Goal: Check status

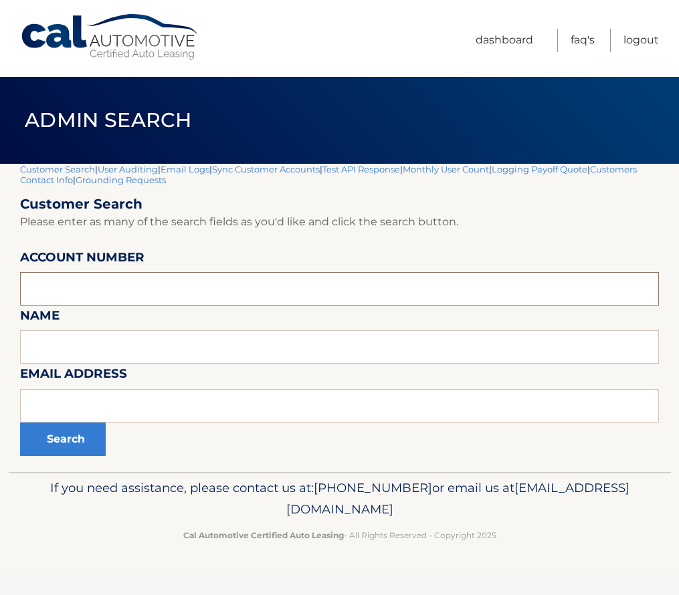
click at [98, 285] on input "text" at bounding box center [339, 288] width 639 height 33
paste input "44455534936"
type input "44455534936"
click at [70, 441] on button "Search" at bounding box center [63, 439] width 86 height 33
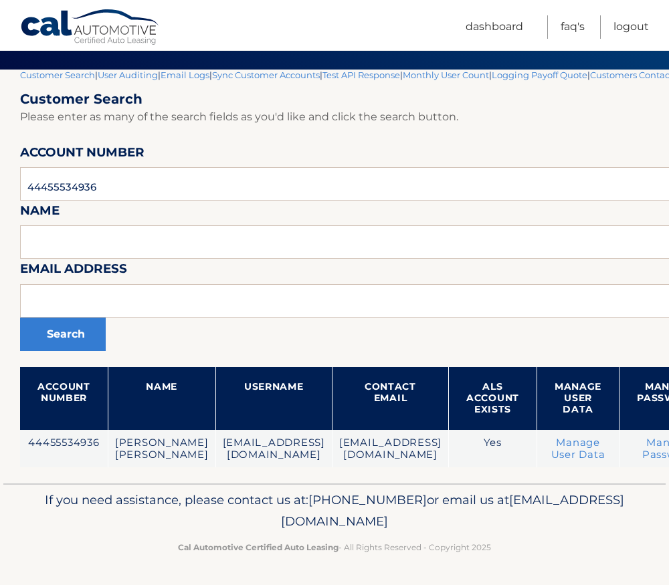
scroll to position [106, 277]
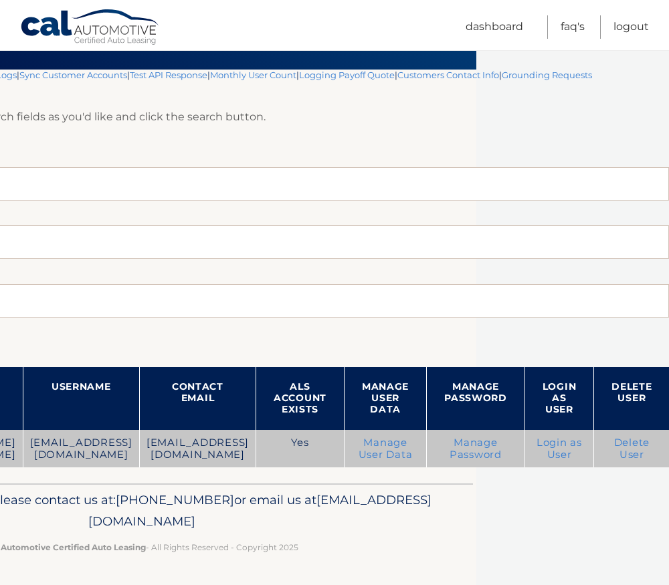
click at [582, 437] on link "Login as User" at bounding box center [559, 449] width 45 height 24
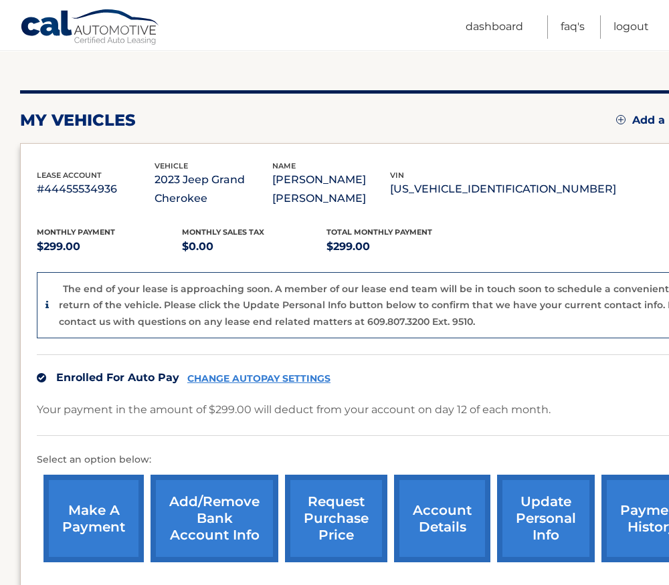
scroll to position [201, 0]
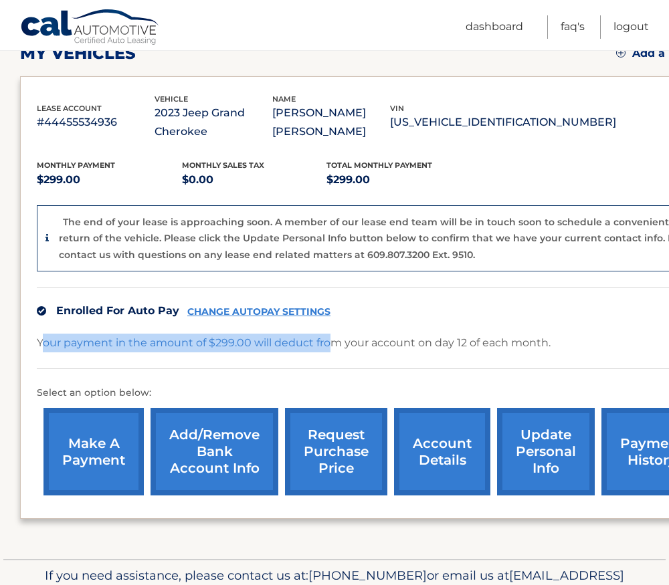
drag, startPoint x: 41, startPoint y: 344, endPoint x: 335, endPoint y: 349, distance: 293.7
click at [335, 349] on p "Your payment in the amount of $299.00 will deduct from your account on day 12 o…" at bounding box center [294, 343] width 514 height 19
drag, startPoint x: 335, startPoint y: 349, endPoint x: 226, endPoint y: 346, distance: 109.1
click at [226, 346] on p "Your payment in the amount of $299.00 will deduct from your account on day 12 o…" at bounding box center [294, 343] width 514 height 19
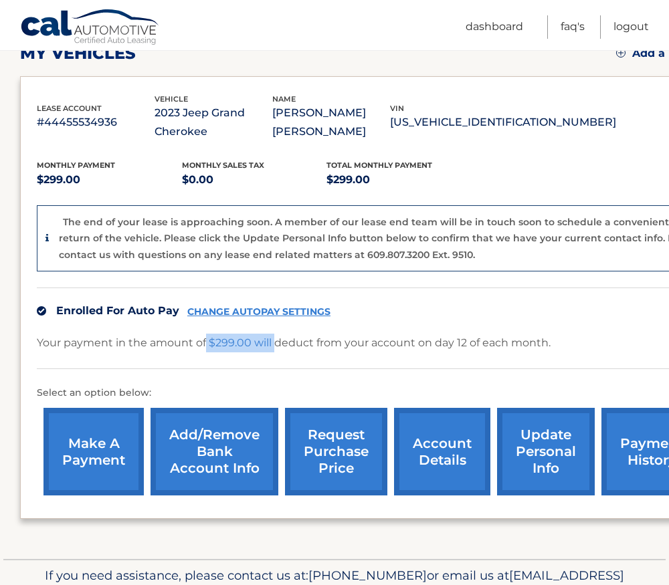
drag, startPoint x: 205, startPoint y: 347, endPoint x: 276, endPoint y: 357, distance: 71.0
click at [276, 357] on div "Your payment in the amount of $299.00 will deduct from your account on day 12 o…" at bounding box center [373, 351] width 672 height 35
drag, startPoint x: 276, startPoint y: 357, endPoint x: 236, endPoint y: 348, distance: 40.6
click at [236, 348] on p "Your payment in the amount of $299.00 will deduct from your account on day 12 o…" at bounding box center [294, 343] width 514 height 19
click at [215, 345] on p "Your payment in the amount of $299.00 will deduct from your account on day 12 o…" at bounding box center [294, 343] width 514 height 19
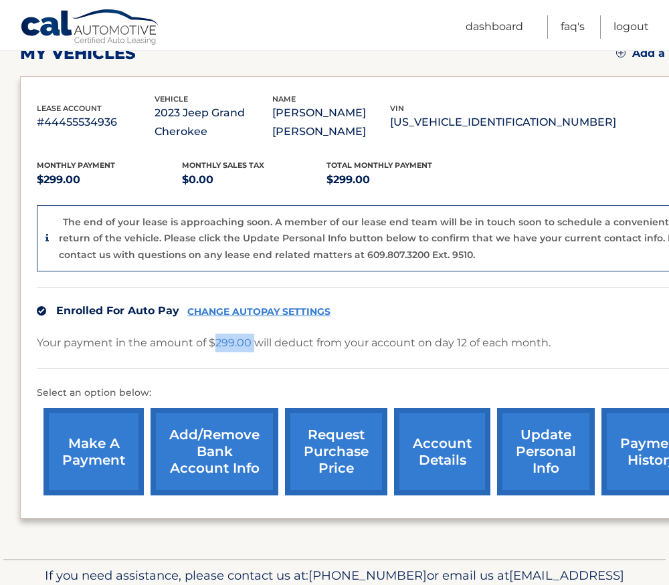
click at [215, 345] on p "Your payment in the amount of $299.00 will deduct from your account on day 12 o…" at bounding box center [294, 343] width 514 height 19
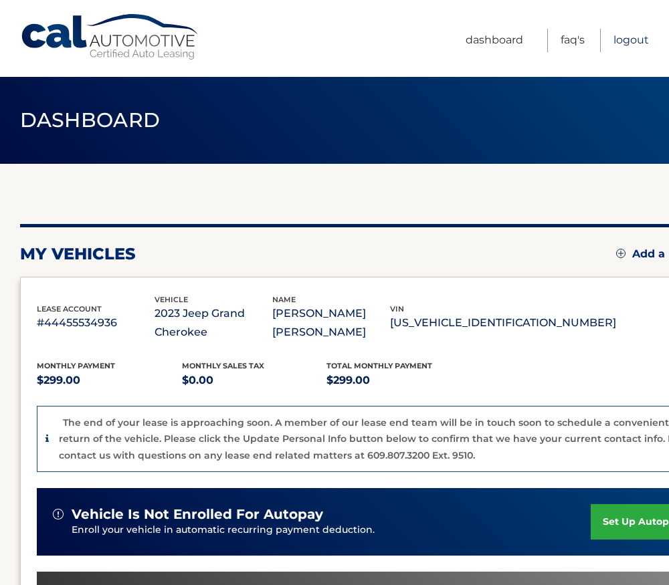
click at [636, 42] on link "Logout" at bounding box center [630, 40] width 35 height 23
